Goal: Transaction & Acquisition: Download file/media

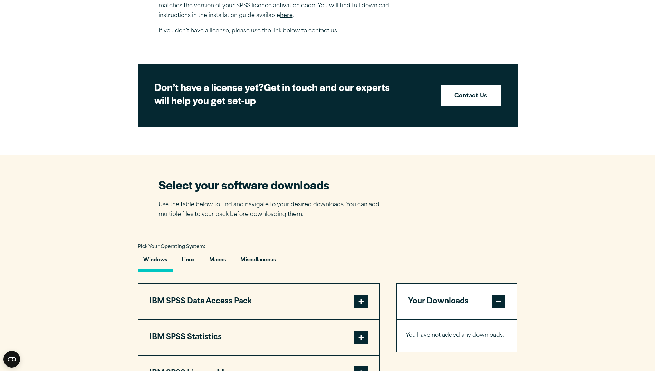
scroll to position [380, 0]
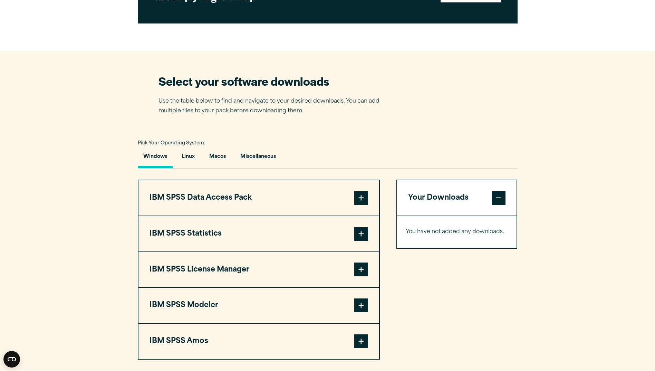
click at [367, 231] on span at bounding box center [361, 234] width 14 height 14
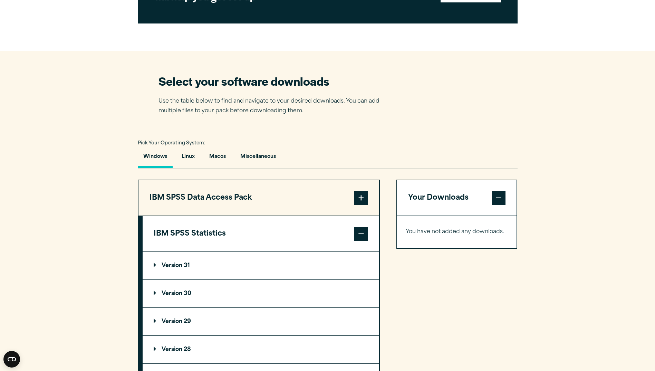
click at [186, 264] on p "Version 31" at bounding box center [172, 266] width 36 height 6
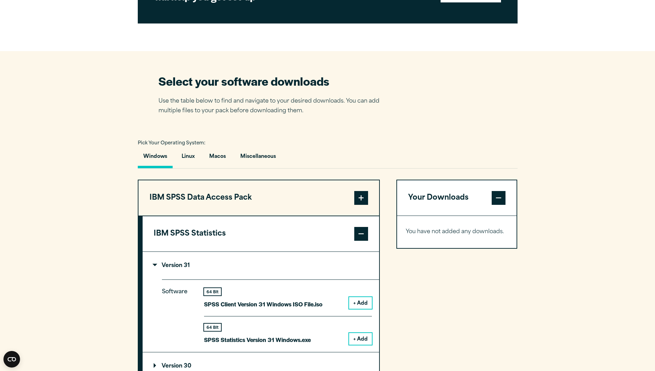
click at [358, 335] on button "+ Add" at bounding box center [360, 339] width 23 height 12
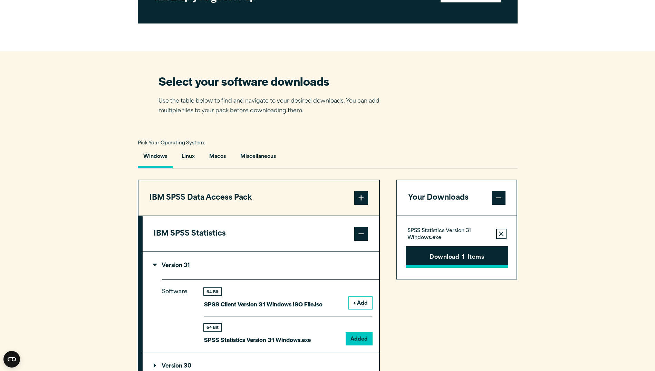
click at [450, 251] on button "Download 1 Items" at bounding box center [457, 256] width 103 height 21
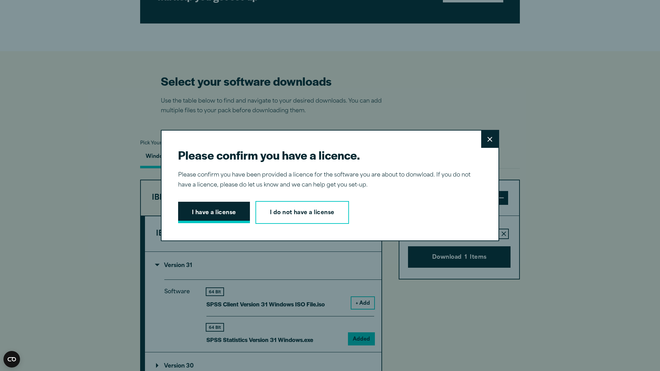
click at [234, 218] on button "I have a license" at bounding box center [214, 212] width 72 height 21
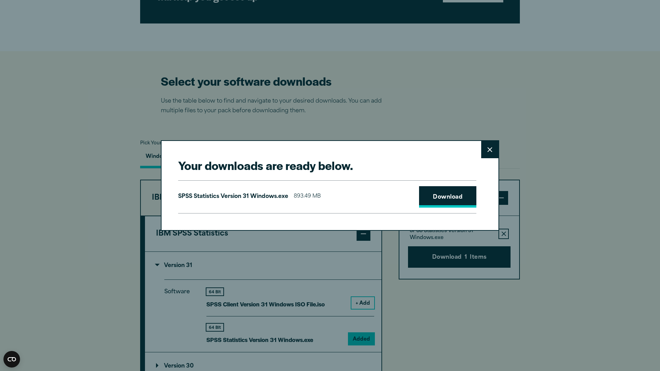
click at [464, 199] on link "Download" at bounding box center [447, 196] width 57 height 21
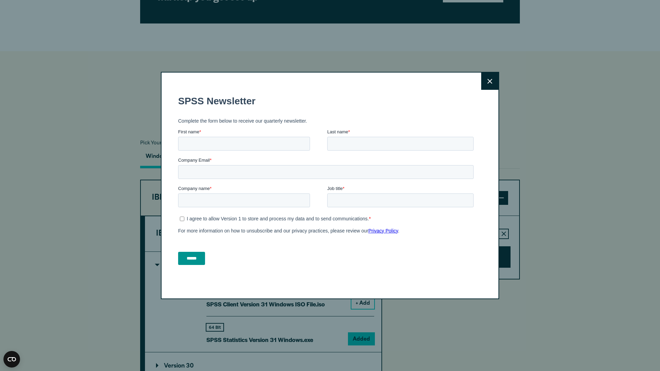
click at [488, 87] on button "Close" at bounding box center [489, 80] width 17 height 17
click at [483, 84] on button "Close" at bounding box center [489, 80] width 17 height 17
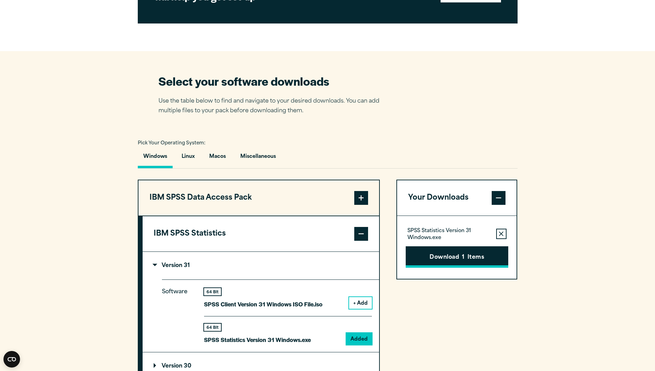
click at [439, 253] on button "Download 1 Items" at bounding box center [457, 256] width 103 height 21
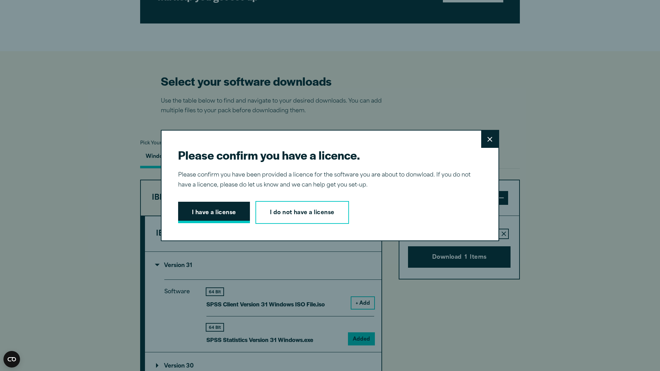
click at [209, 208] on button "I have a license" at bounding box center [214, 212] width 72 height 21
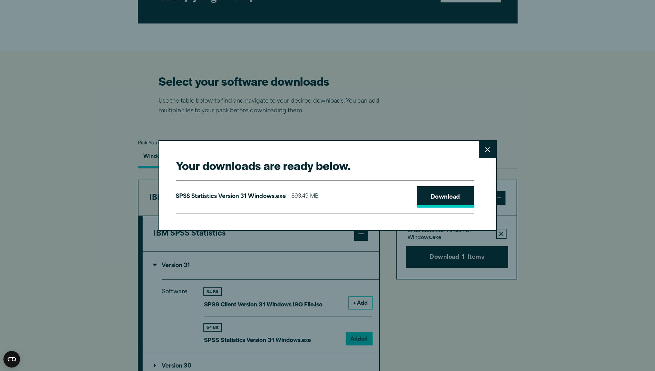
click at [457, 198] on link "Download" at bounding box center [445, 196] width 57 height 21
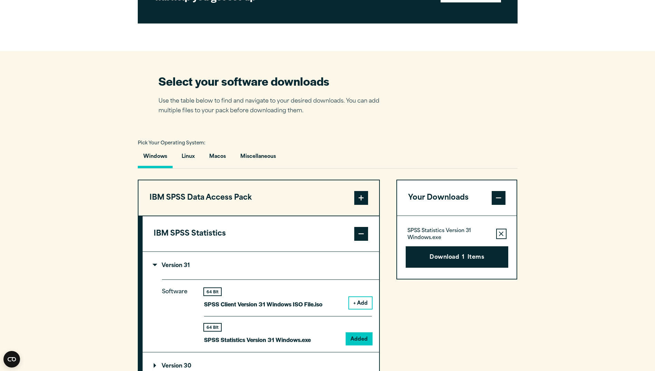
drag, startPoint x: 649, startPoint y: 0, endPoint x: 478, endPoint y: 25, distance: 172.3
click at [478, 25] on div "Your downloads are ready below. Close SPSS Statistics Version 31 Windows.exe 89…" at bounding box center [327, 185] width 655 height 371
click at [455, 254] on button "Download 1 Items" at bounding box center [457, 256] width 103 height 21
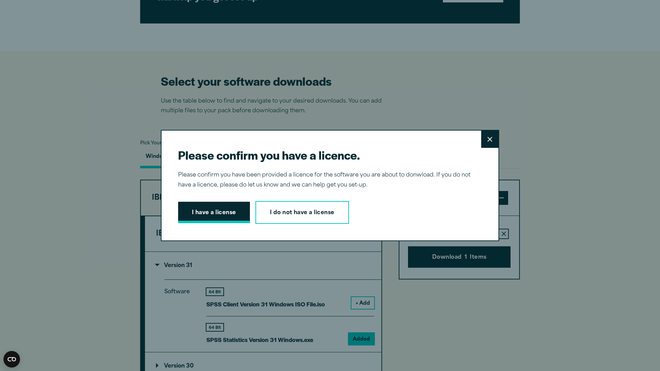
click at [207, 217] on button "I have a license" at bounding box center [214, 212] width 72 height 21
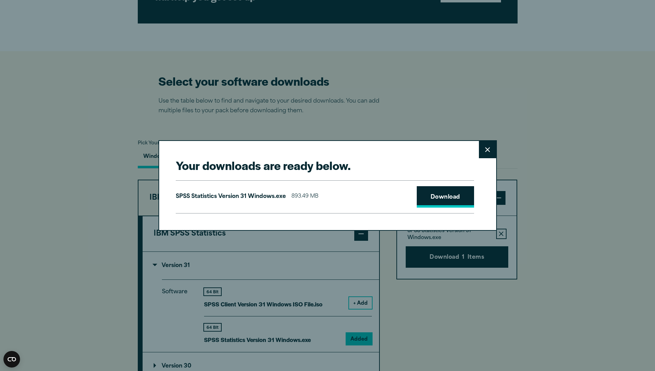
click at [447, 198] on link "Download" at bounding box center [445, 196] width 57 height 21
